Goal: Task Accomplishment & Management: Complete application form

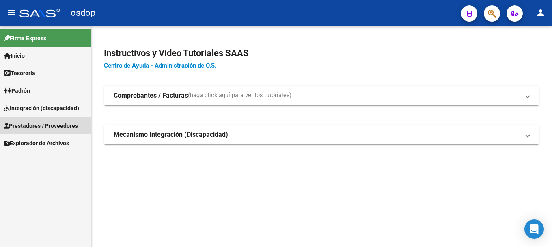
click at [39, 121] on span "Prestadores / Proveedores" at bounding box center [41, 125] width 74 height 9
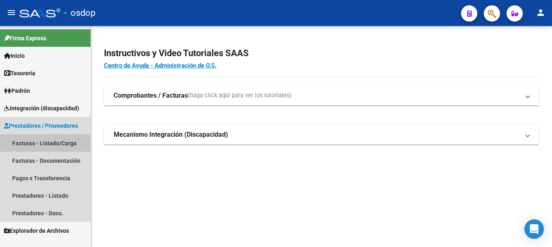
click at [52, 148] on link "Facturas - Listado/Carga" at bounding box center [45, 142] width 91 height 17
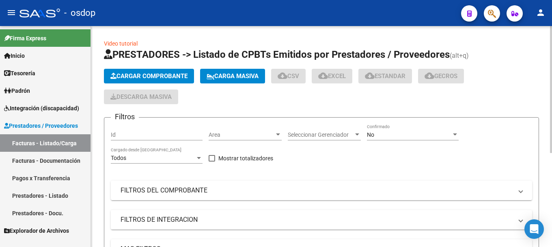
click at [141, 75] on span "Cargar Comprobante" at bounding box center [148, 75] width 77 height 7
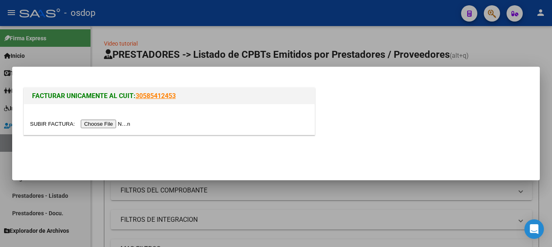
click at [111, 125] on input "file" at bounding box center [81, 123] width 103 height 9
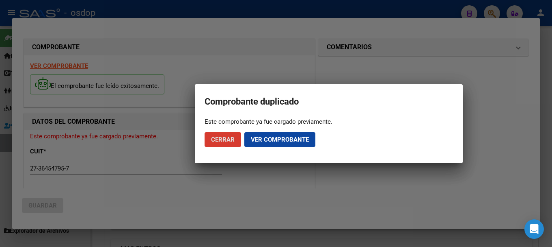
click at [264, 139] on span "Ver comprobante" at bounding box center [280, 139] width 58 height 7
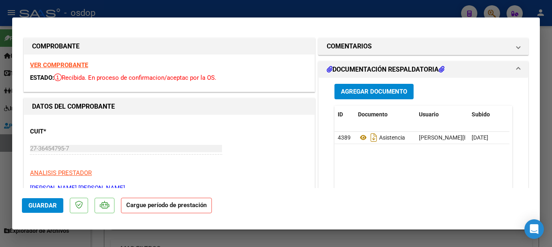
type input "$ 0,00"
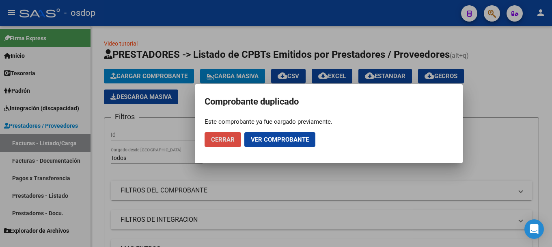
click at [230, 141] on span "Cerrar" at bounding box center [223, 139] width 24 height 7
